Goal: Check status: Check status

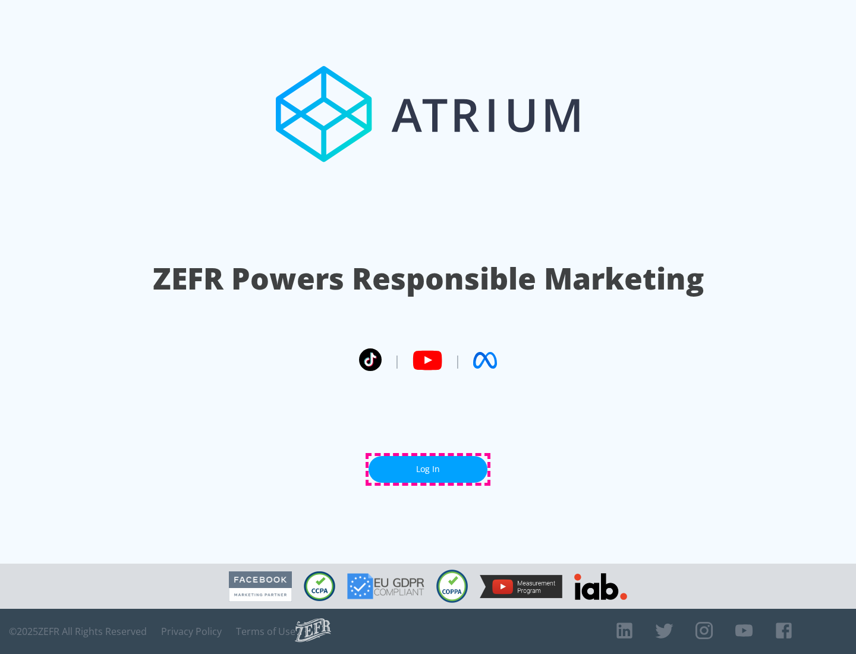
click at [428, 469] on link "Log In" at bounding box center [427, 469] width 119 height 27
